Goal: Task Accomplishment & Management: Use online tool/utility

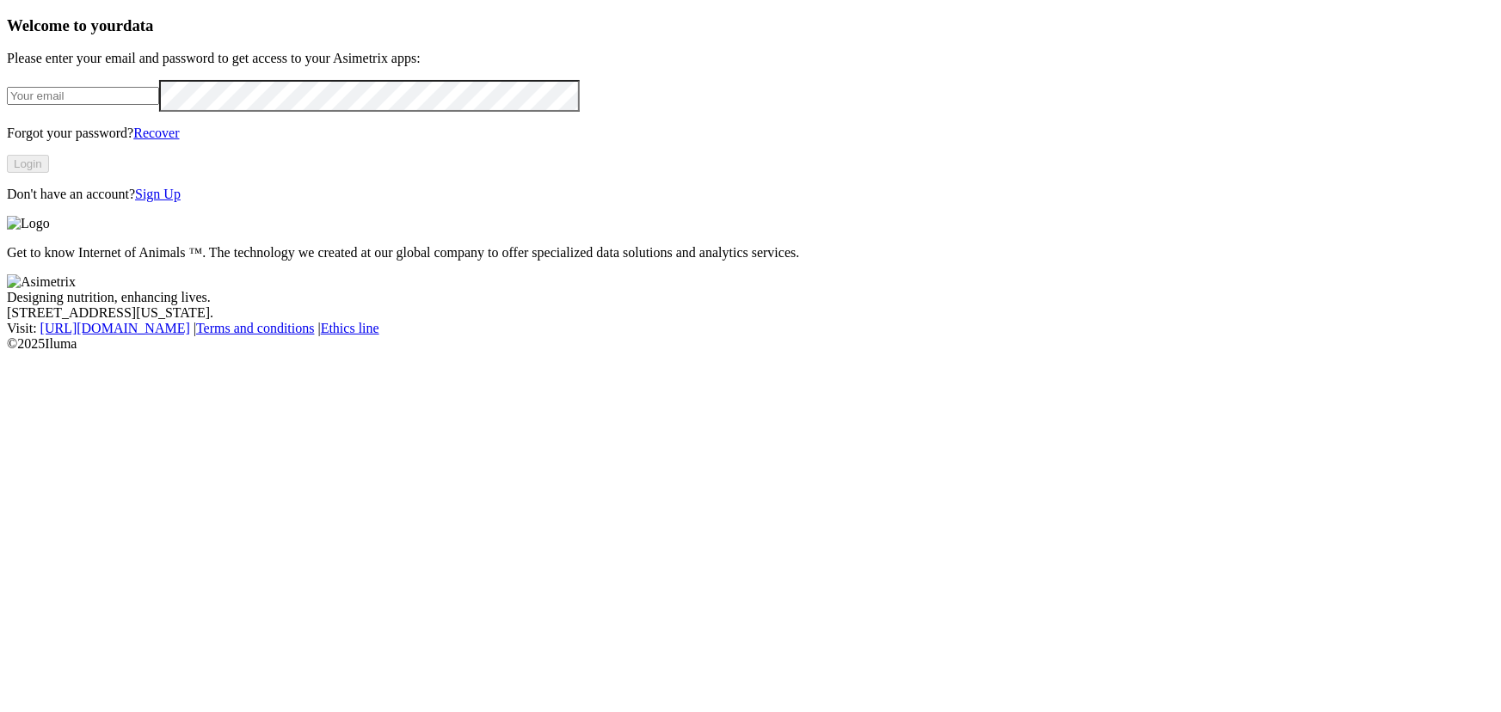
type input "[PERSON_NAME][EMAIL_ADDRESS][DOMAIN_NAME]"
click at [49, 173] on button "Login" at bounding box center [28, 164] width 42 height 18
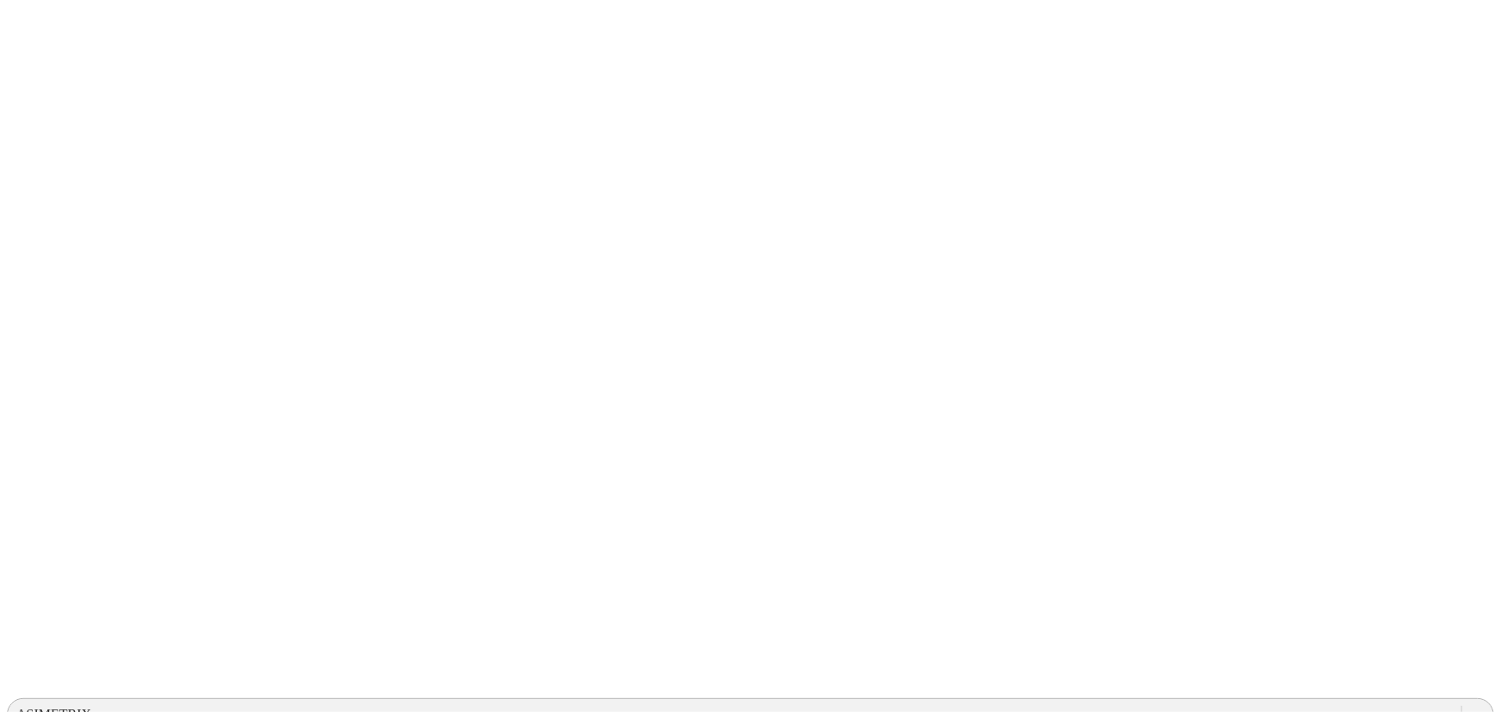
click at [91, 707] on div "ASIMETRIX" at bounding box center [53, 714] width 75 height 15
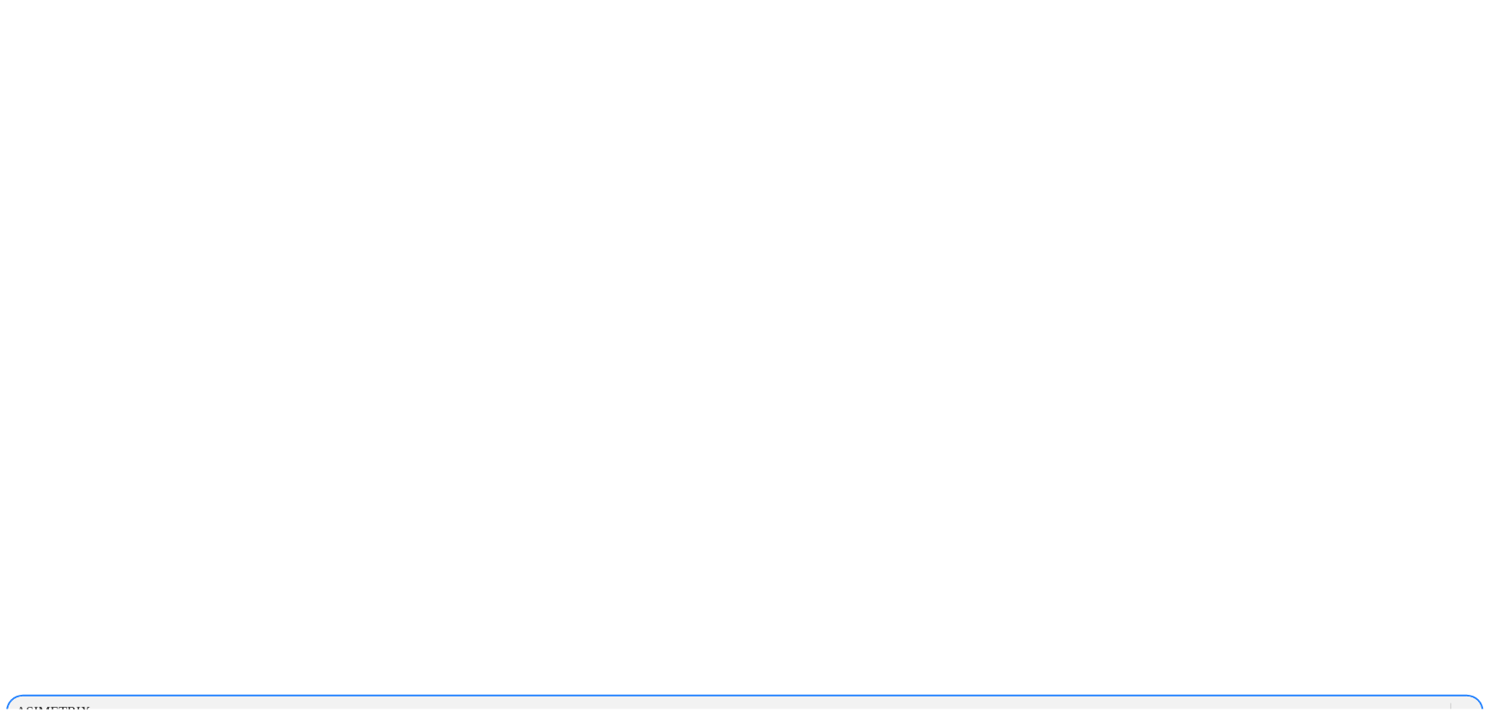
scroll to position [391, 0]
